Goal: Task Accomplishment & Management: Use online tool/utility

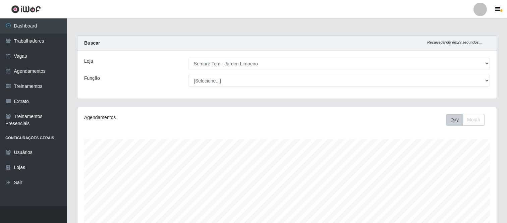
select select "508"
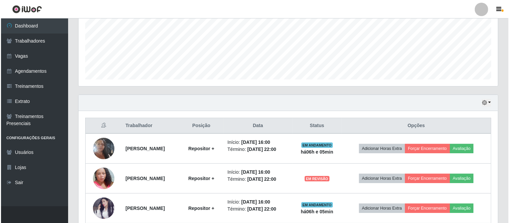
scroll to position [223, 0]
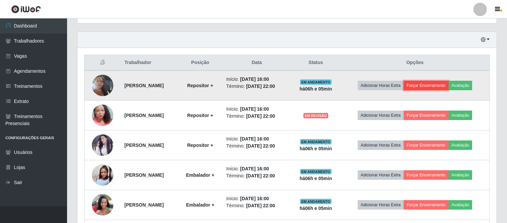
click at [427, 86] on button "Forçar Encerramento" at bounding box center [426, 85] width 45 height 9
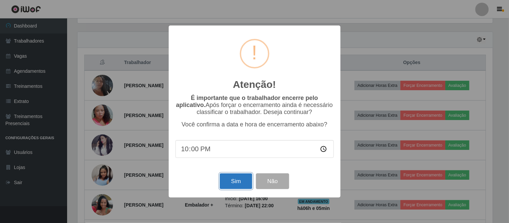
drag, startPoint x: 225, startPoint y: 179, endPoint x: 229, endPoint y: 177, distance: 3.9
click at [226, 179] on button "Sim" at bounding box center [236, 181] width 33 height 16
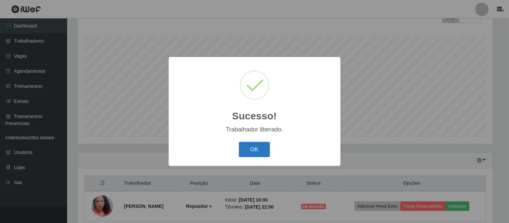
click at [248, 152] on button "OK" at bounding box center [254, 150] width 31 height 16
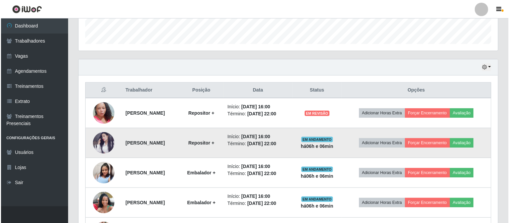
scroll to position [215, 0]
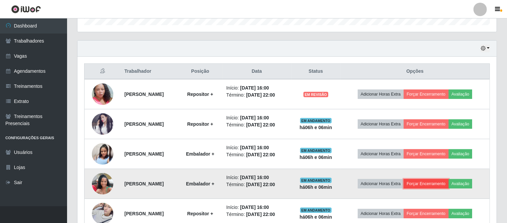
click at [422, 183] on button "Forçar Encerramento" at bounding box center [426, 183] width 45 height 9
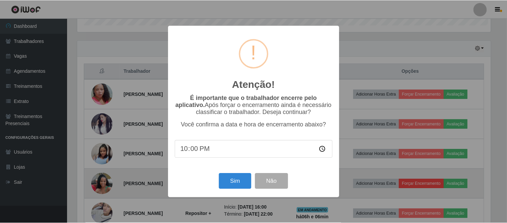
scroll to position [139, 415]
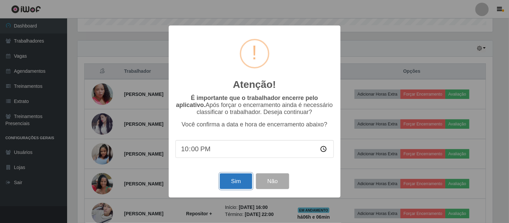
click at [232, 177] on button "Sim" at bounding box center [236, 181] width 33 height 16
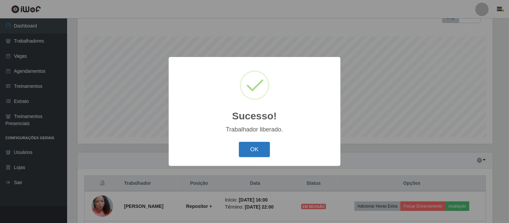
click at [254, 155] on button "OK" at bounding box center [254, 150] width 31 height 16
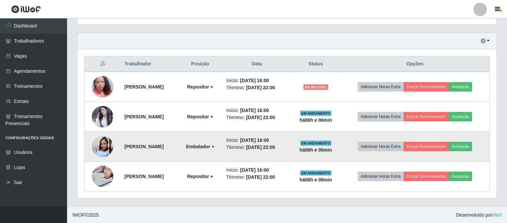
scroll to position [222, 0]
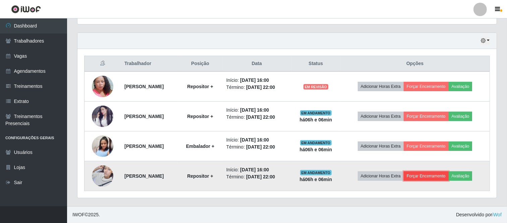
click at [422, 177] on button "Forçar Encerramento" at bounding box center [426, 175] width 45 height 9
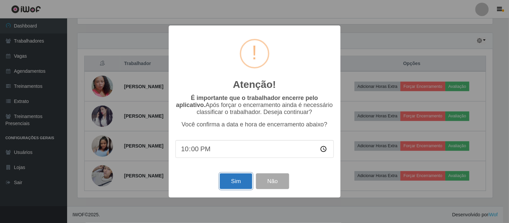
click at [234, 178] on button "Sim" at bounding box center [236, 181] width 33 height 16
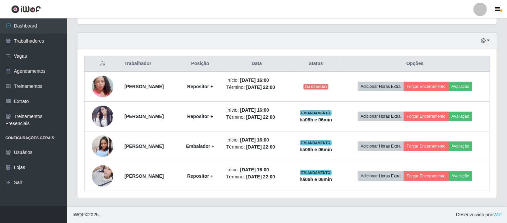
scroll to position [0, 0]
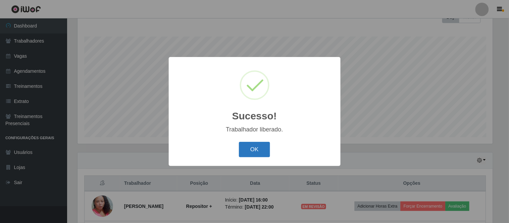
click at [249, 148] on button "OK" at bounding box center [254, 150] width 31 height 16
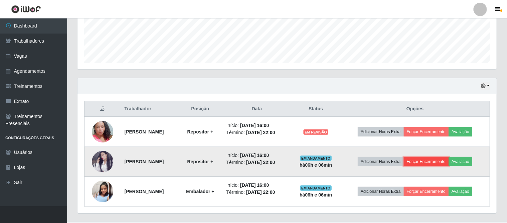
click at [441, 162] on button "Forçar Encerramento" at bounding box center [426, 161] width 45 height 9
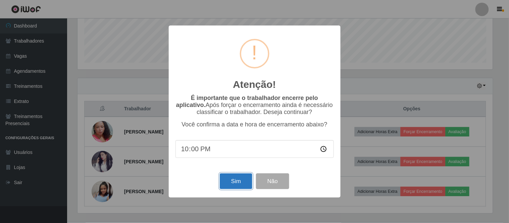
click at [245, 180] on button "Sim" at bounding box center [236, 181] width 33 height 16
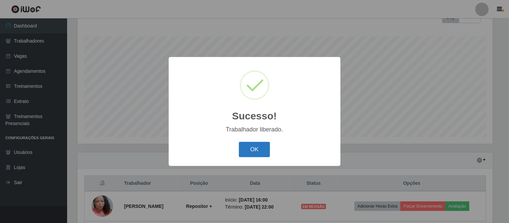
click at [259, 151] on button "OK" at bounding box center [254, 150] width 31 height 16
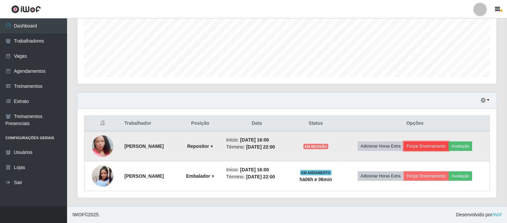
click at [440, 146] on button "Forçar Encerramento" at bounding box center [426, 146] width 45 height 9
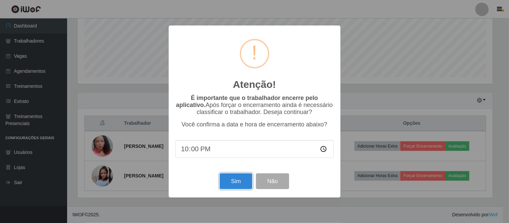
drag, startPoint x: 235, startPoint y: 180, endPoint x: 267, endPoint y: 175, distance: 31.9
click at [235, 179] on button "Sim" at bounding box center [236, 181] width 33 height 16
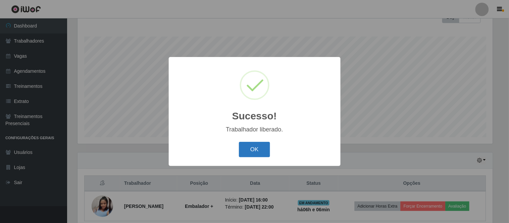
click at [251, 151] on button "OK" at bounding box center [254, 150] width 31 height 16
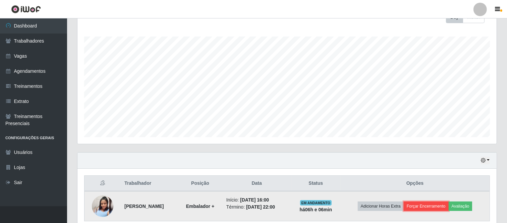
click at [420, 207] on button "Forçar Encerramento" at bounding box center [426, 206] width 45 height 9
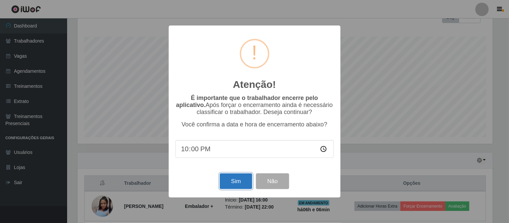
click at [235, 186] on button "Sim" at bounding box center [236, 181] width 33 height 16
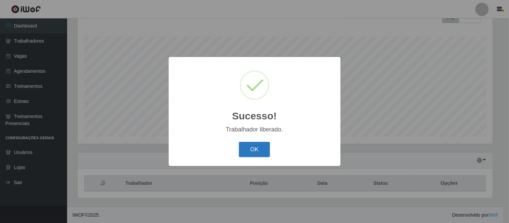
click at [263, 154] on button "OK" at bounding box center [254, 150] width 31 height 16
